Goal: Task Accomplishment & Management: Complete application form

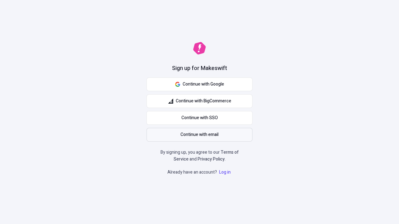
click at [199, 135] on span "Continue with email" at bounding box center [199, 134] width 38 height 7
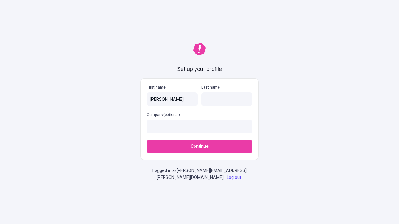
type input "[PERSON_NAME]"
type input "Kshlerin"
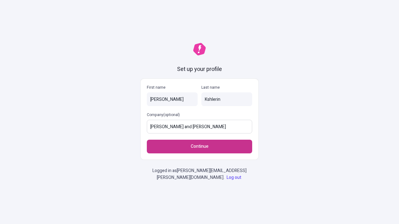
type input "[PERSON_NAME] and [PERSON_NAME]"
click at [199, 147] on span "Continue" at bounding box center [200, 146] width 18 height 7
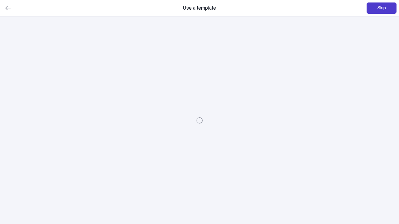
click at [381, 8] on span "Skip" at bounding box center [381, 8] width 8 height 7
